Goal: Task Accomplishment & Management: Use online tool/utility

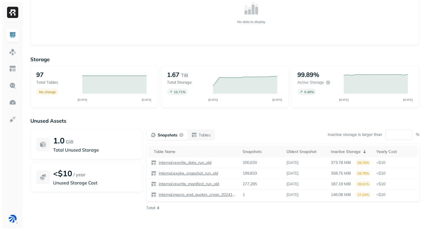
scroll to position [153, 0]
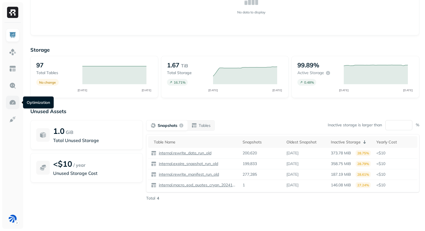
click at [11, 99] on img at bounding box center [12, 102] width 7 height 7
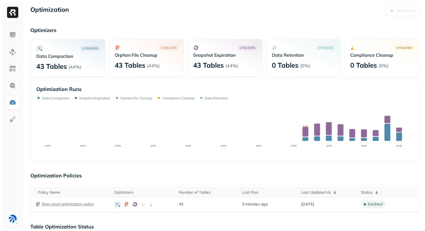
click at [160, 28] on p "Optimizers" at bounding box center [224, 30] width 389 height 6
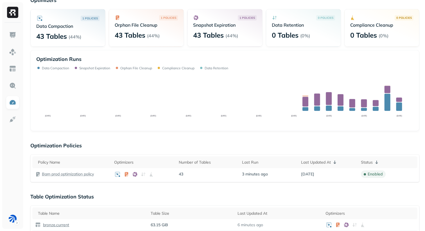
scroll to position [30, 0]
click at [68, 174] on p "Bam prod optimization policy" at bounding box center [68, 173] width 52 height 5
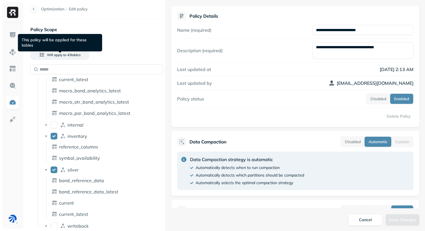
click at [34, 8] on div at bounding box center [33, 9] width 7 height 7
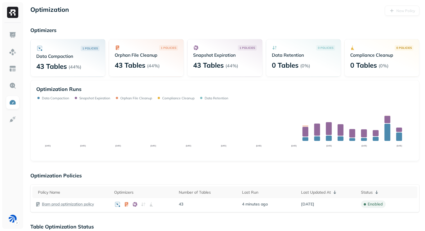
scroll to position [9, 0]
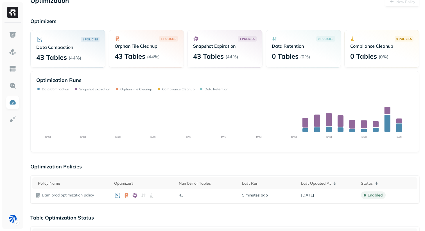
click at [186, 19] on p "Optimizers" at bounding box center [224, 21] width 389 height 6
